Goal: Task Accomplishment & Management: Manage account settings

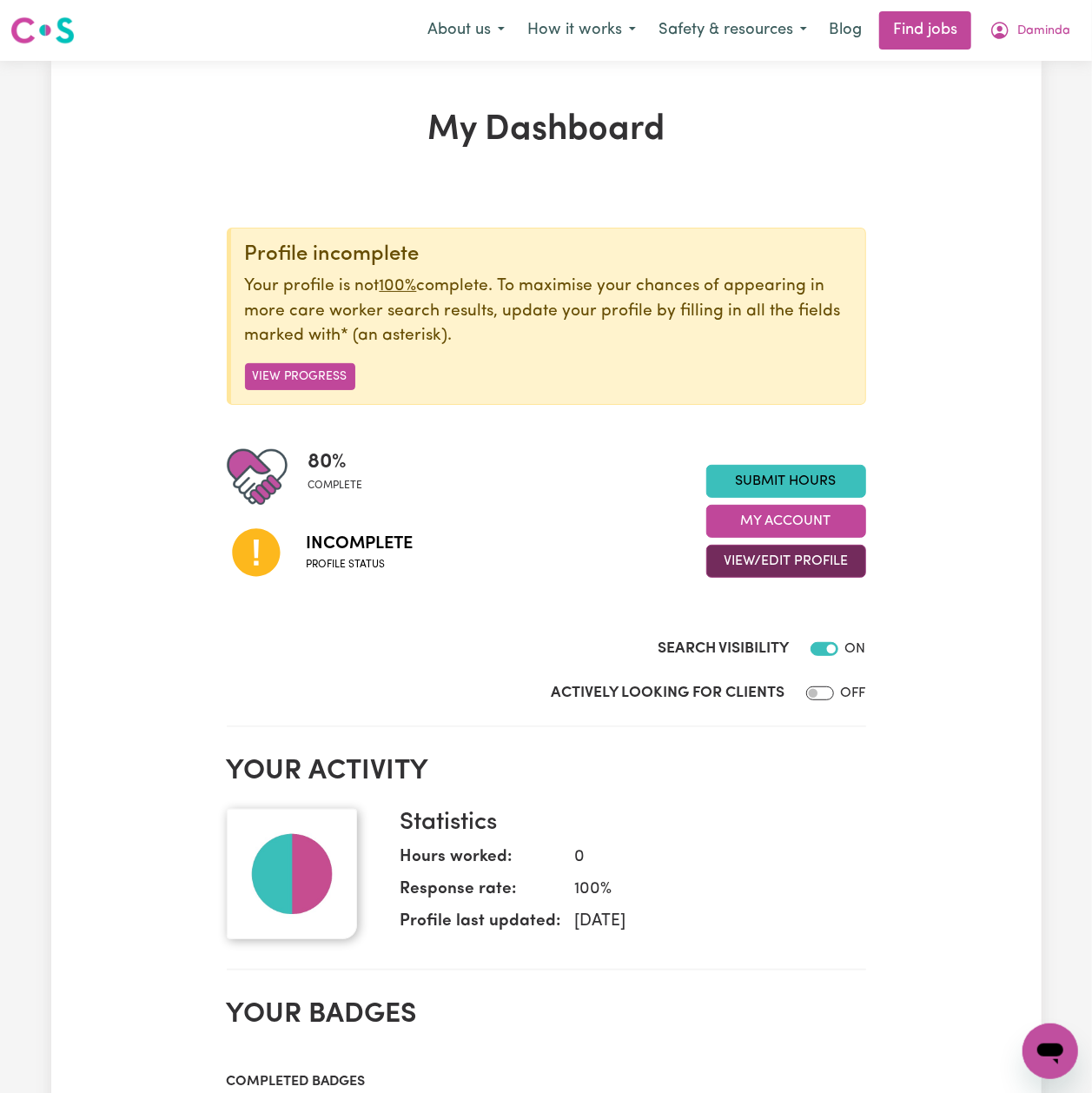
click at [767, 563] on button "View/Edit Profile" at bounding box center [786, 561] width 160 height 33
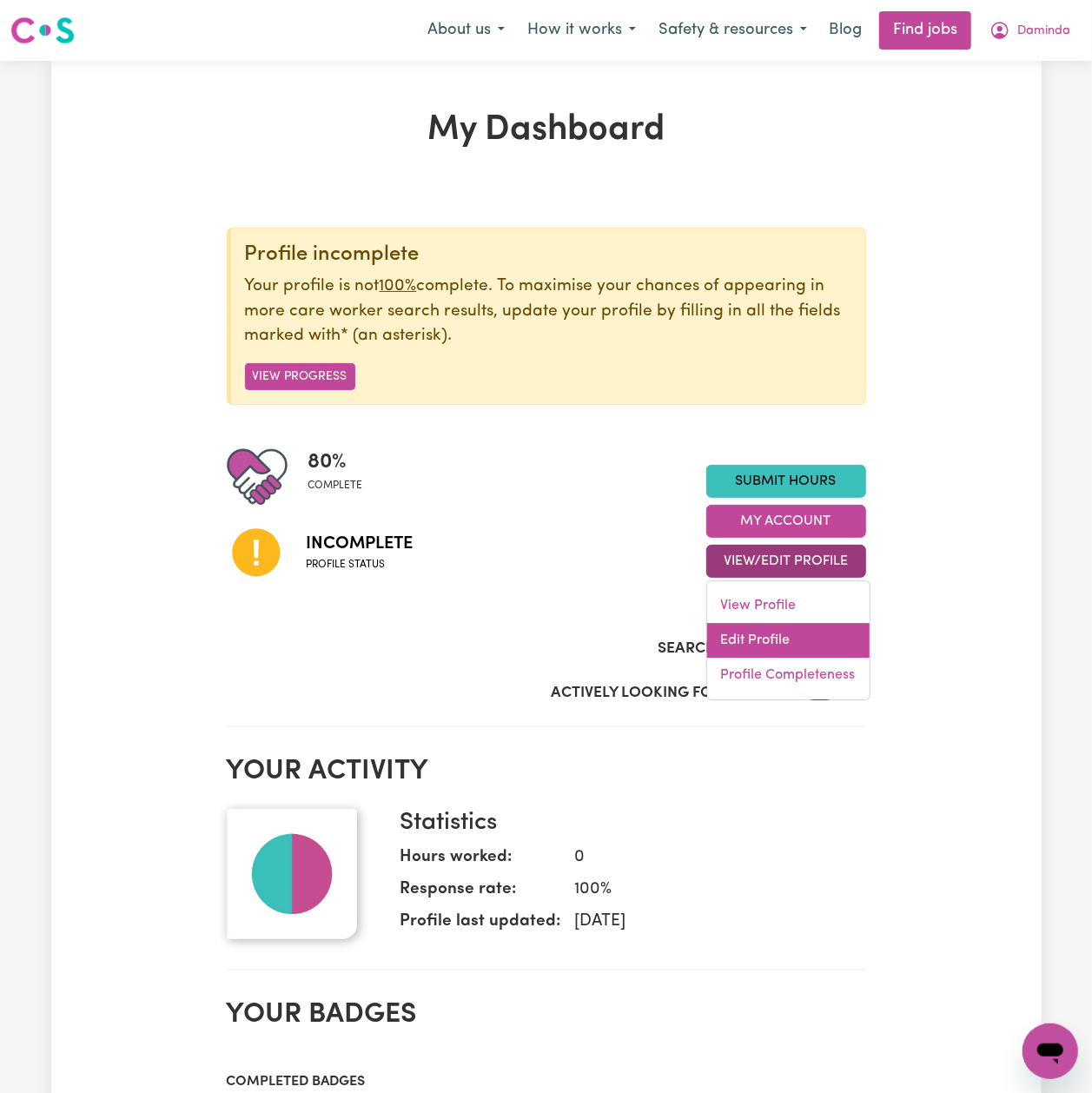
click at [746, 637] on link "Edit Profile" at bounding box center [788, 641] width 162 height 35
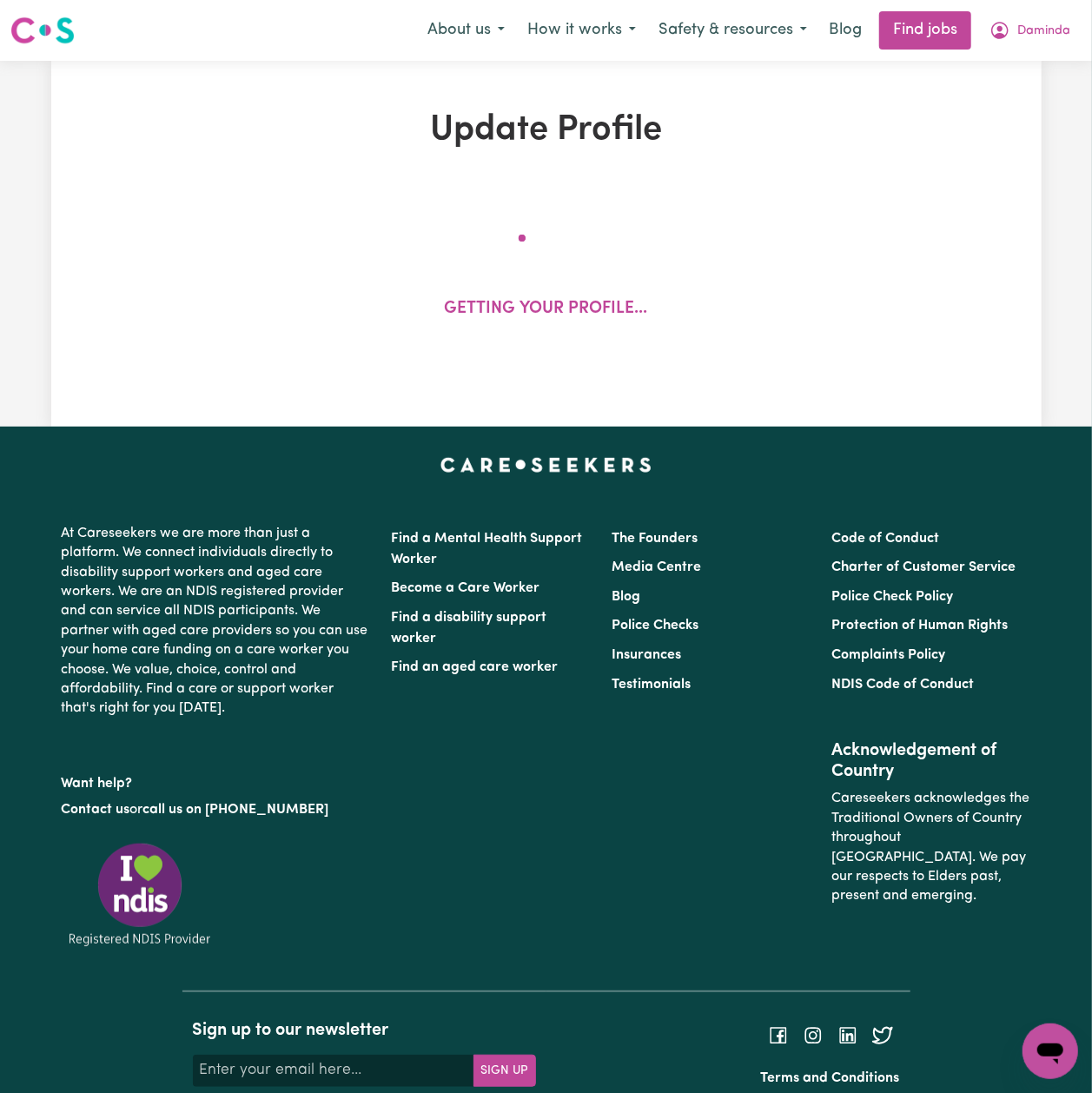
select select "[DEMOGRAPHIC_DATA]"
select select "[DEMOGRAPHIC_DATA] Citizen"
select select "Studying a healthcare related degree or qualification"
select select "50"
select select "80"
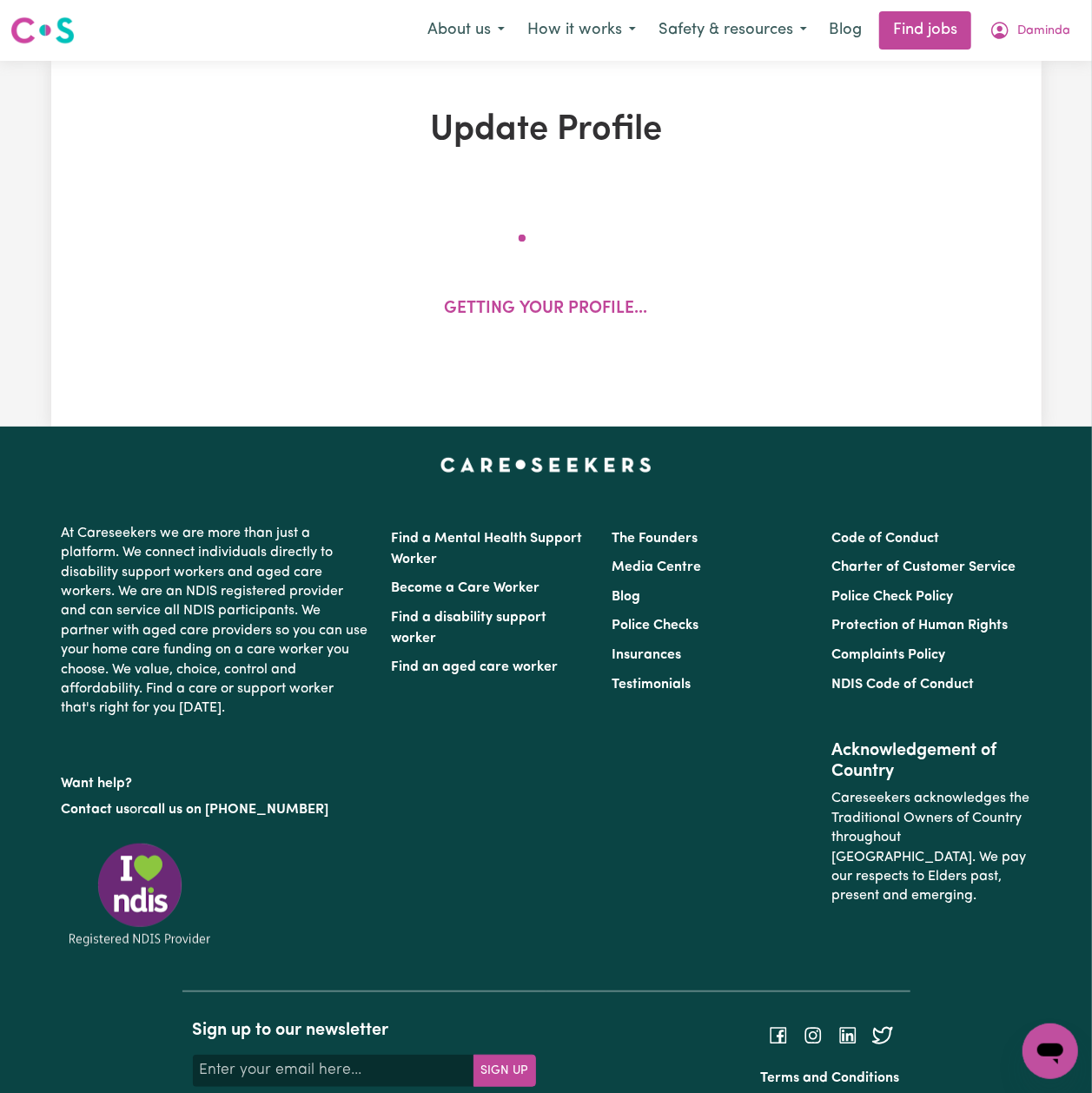
select select "99"
select select "120"
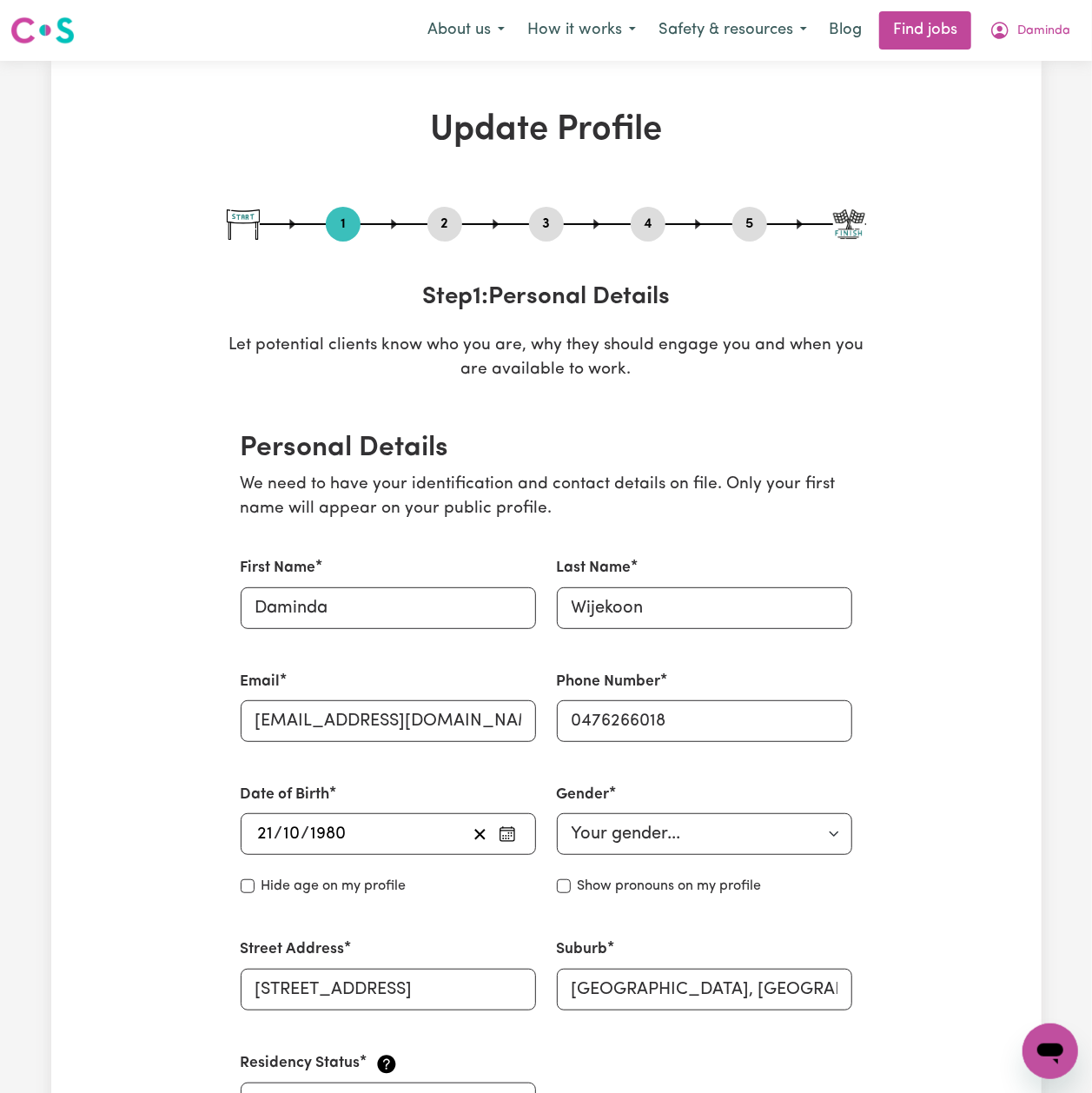
click at [442, 224] on button "2" at bounding box center [444, 224] width 35 height 23
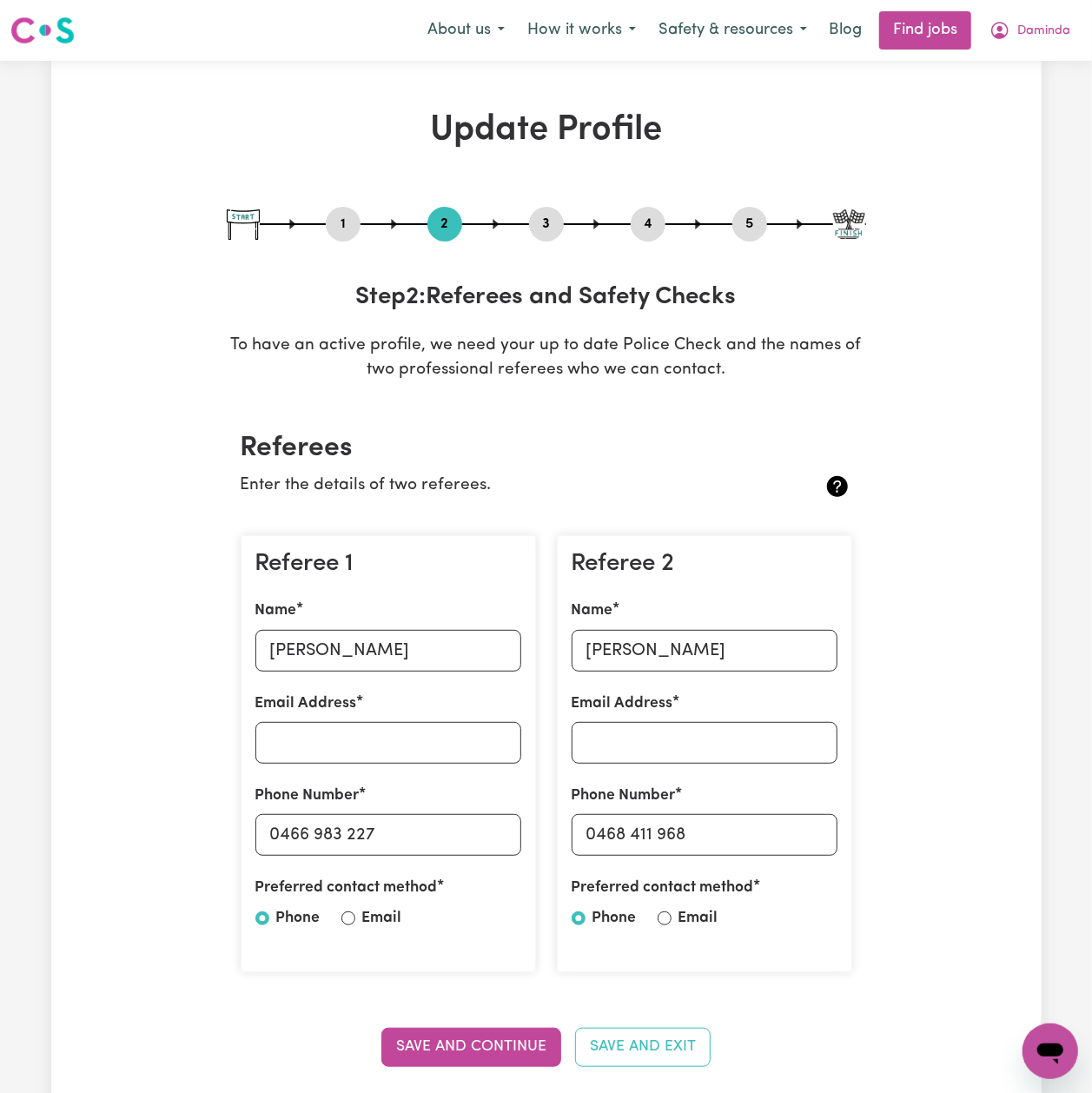
click at [740, 221] on button "5" at bounding box center [750, 224] width 35 height 23
select select "I am providing services privately on my own"
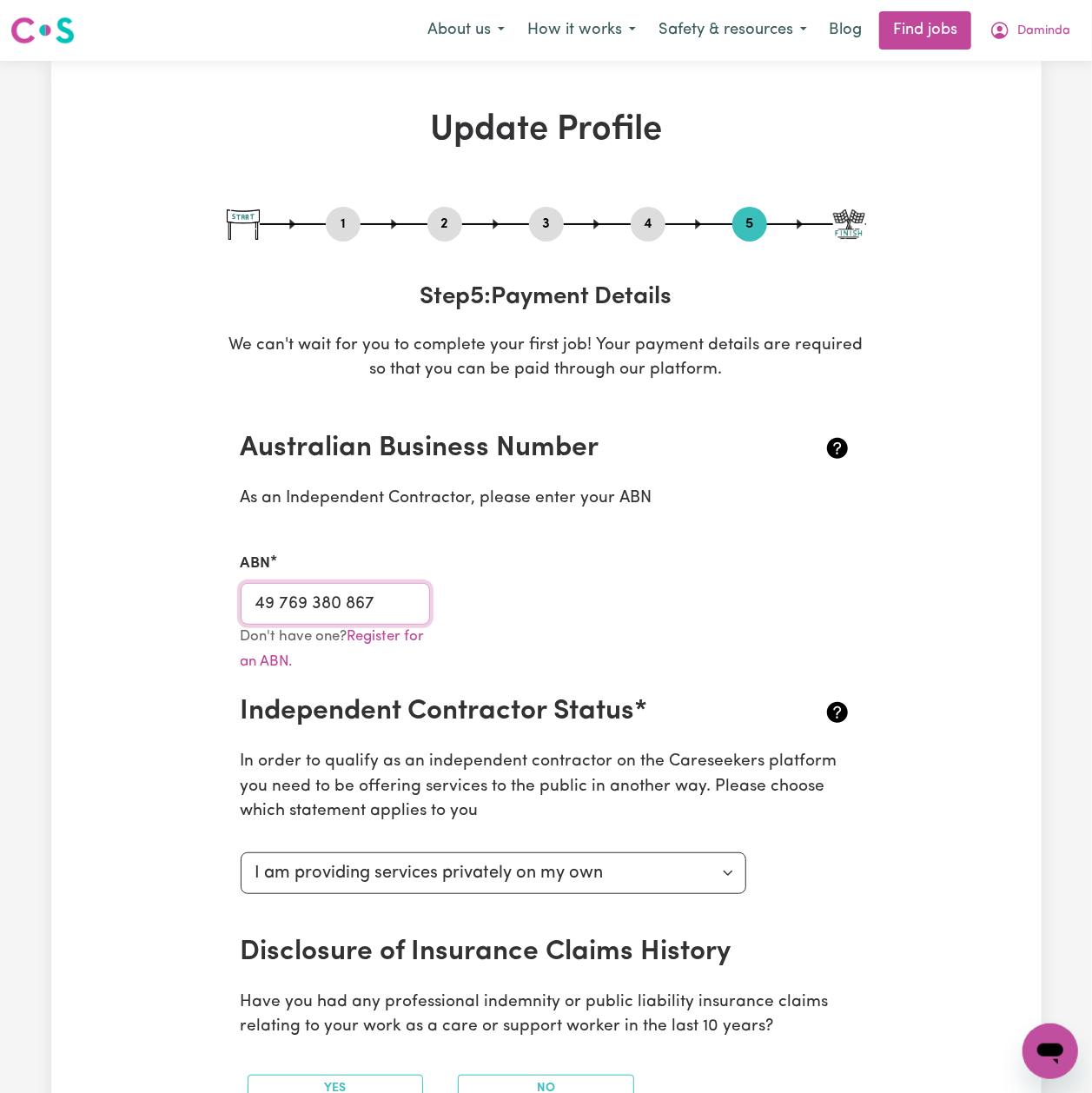
click at [377, 606] on input "49 769 380 867" at bounding box center [336, 604] width 190 height 41
click at [1055, 33] on span "Daminda" at bounding box center [1044, 31] width 53 height 19
click at [1010, 132] on link "Logout" at bounding box center [1013, 132] width 138 height 33
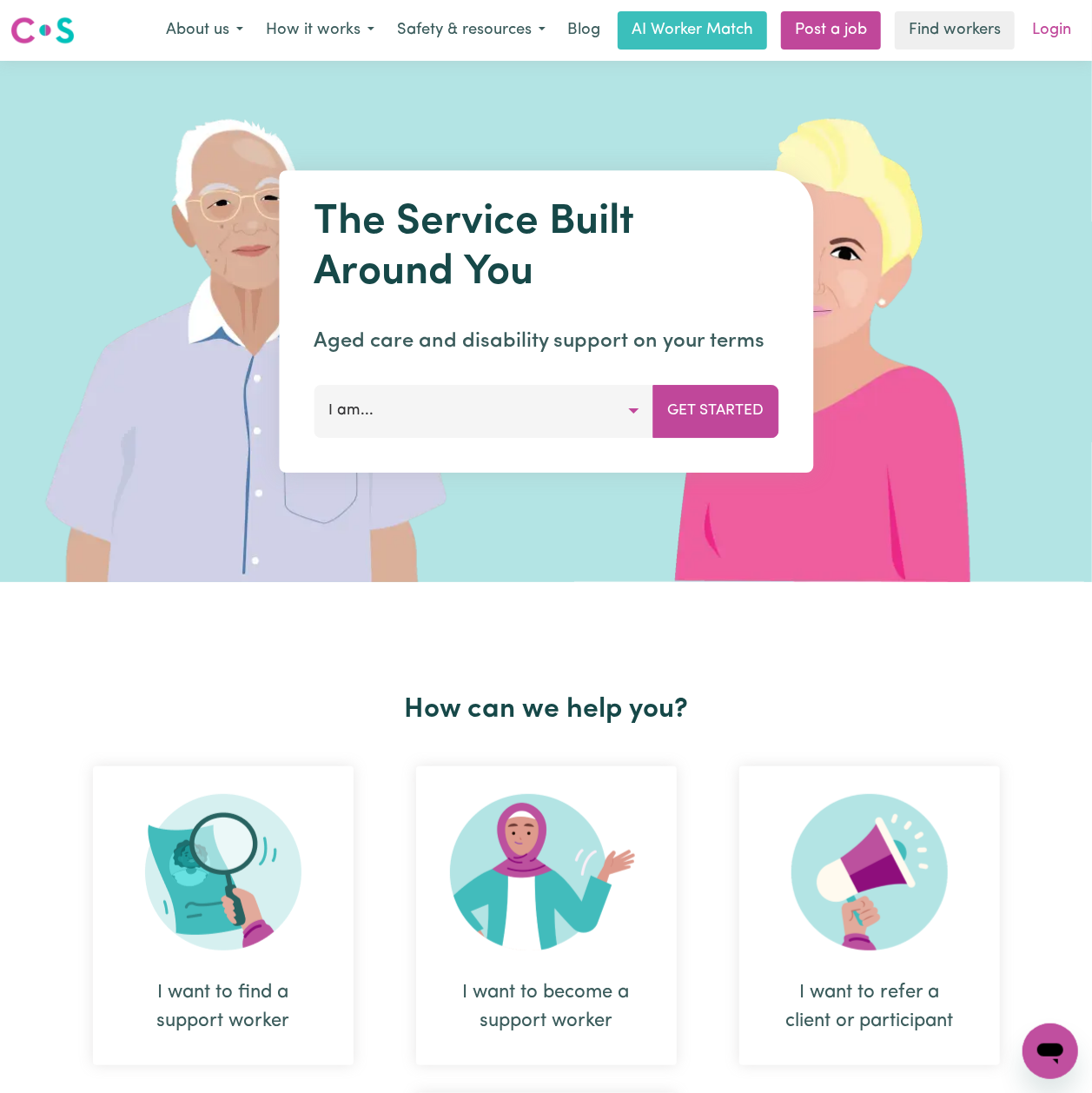
click at [1037, 40] on link "Login" at bounding box center [1052, 30] width 60 height 39
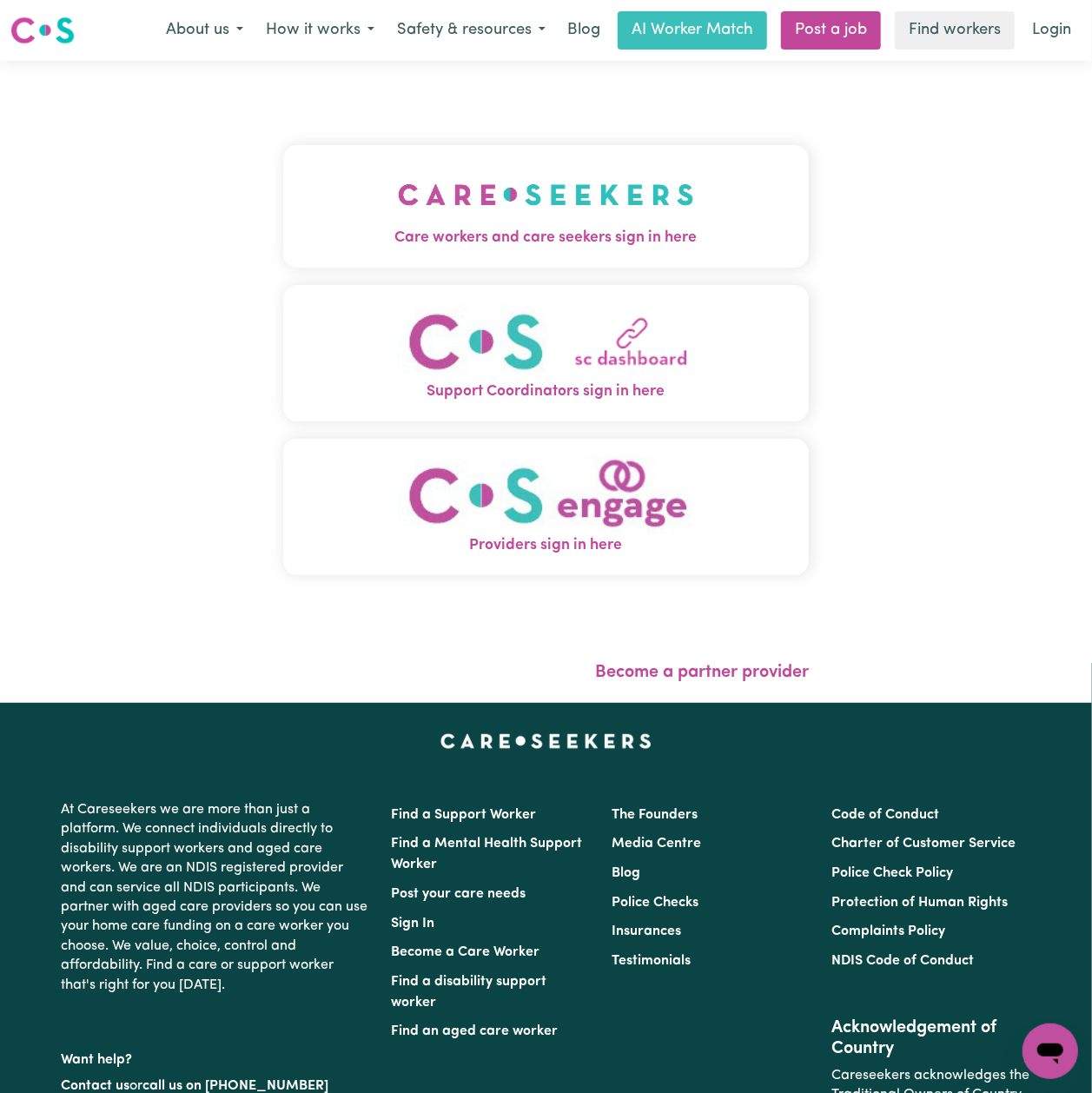
click at [283, 240] on span "Care workers and care seekers sign in here" at bounding box center [545, 238] width 525 height 23
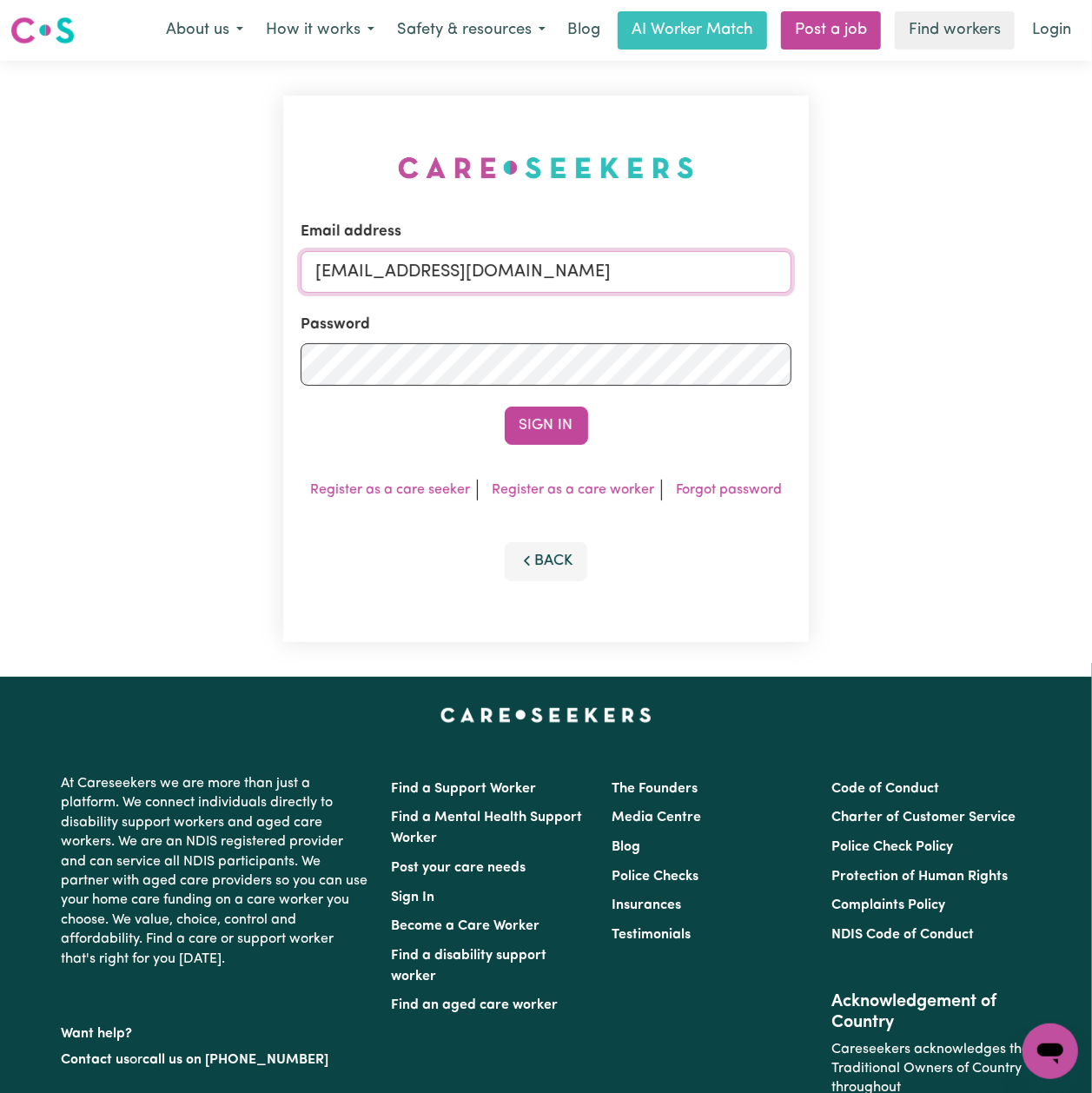
click at [435, 261] on input "[EMAIL_ADDRESS][DOMAIN_NAME]" at bounding box center [546, 272] width 491 height 41
drag, startPoint x: 408, startPoint y: 272, endPoint x: 885, endPoint y: 290, distance: 477.3
click at [885, 290] on div "Email address Superuser~[EMAIL_ADDRESS][DOMAIN_NAME] Password Sign In Register …" at bounding box center [546, 368] width 1092 height 616
type input "Superuser~[EMAIL_ADDRESS][DOMAIN_NAME]"
click at [525, 411] on button "Sign In" at bounding box center [546, 425] width 83 height 39
